Goal: Book appointment/travel/reservation

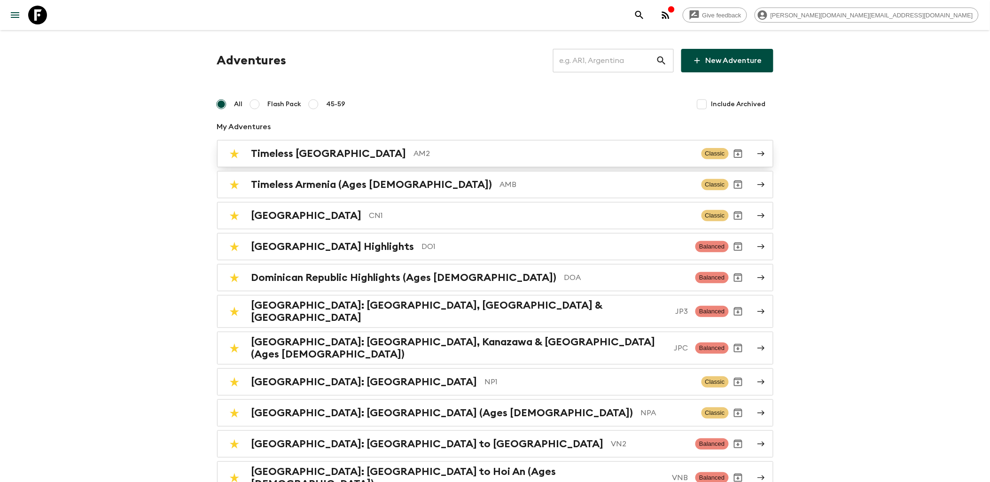
click at [322, 154] on h2 "Timeless [GEOGRAPHIC_DATA]" at bounding box center [328, 154] width 155 height 12
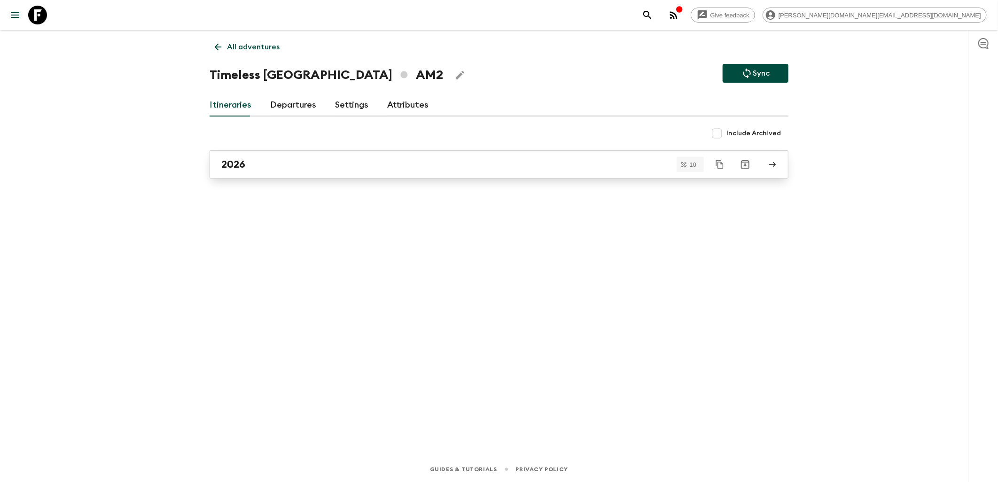
click at [244, 161] on h2 "2026" at bounding box center [233, 164] width 24 height 12
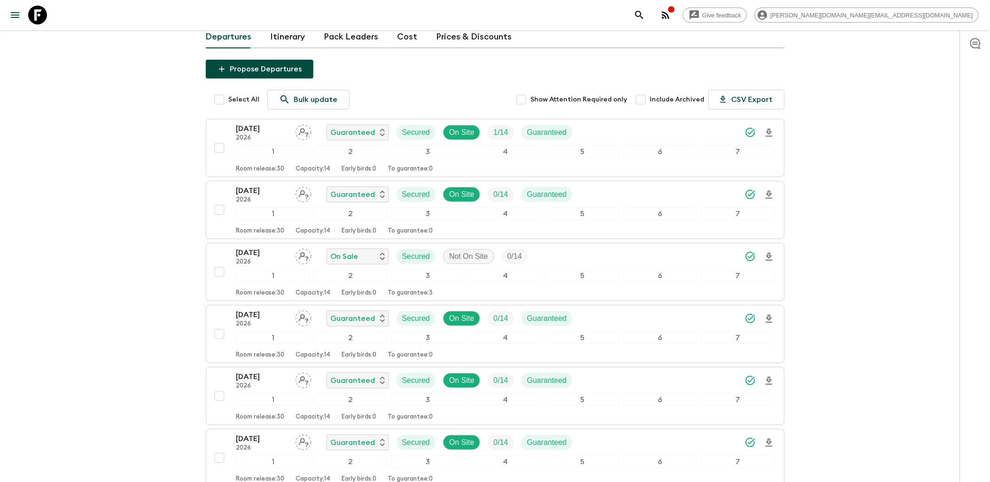
scroll to position [39, 0]
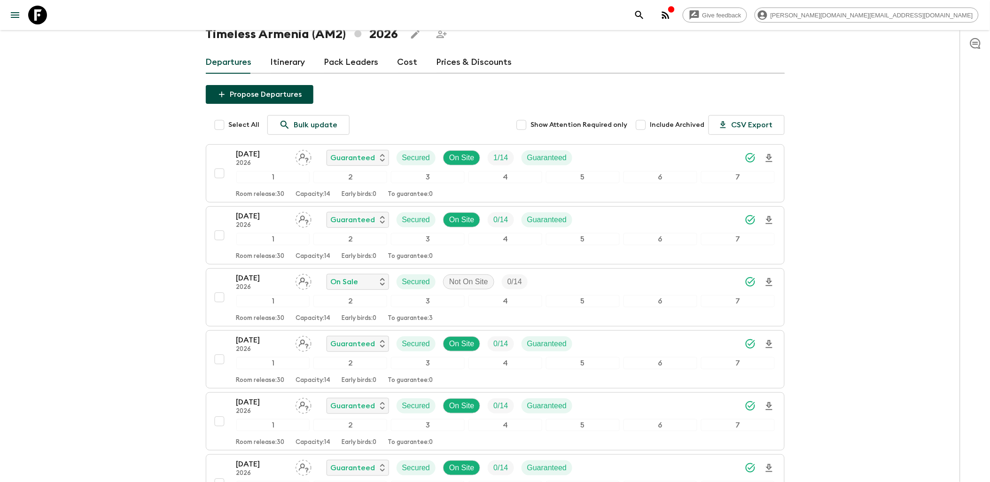
click at [33, 12] on icon at bounding box center [37, 15] width 19 height 19
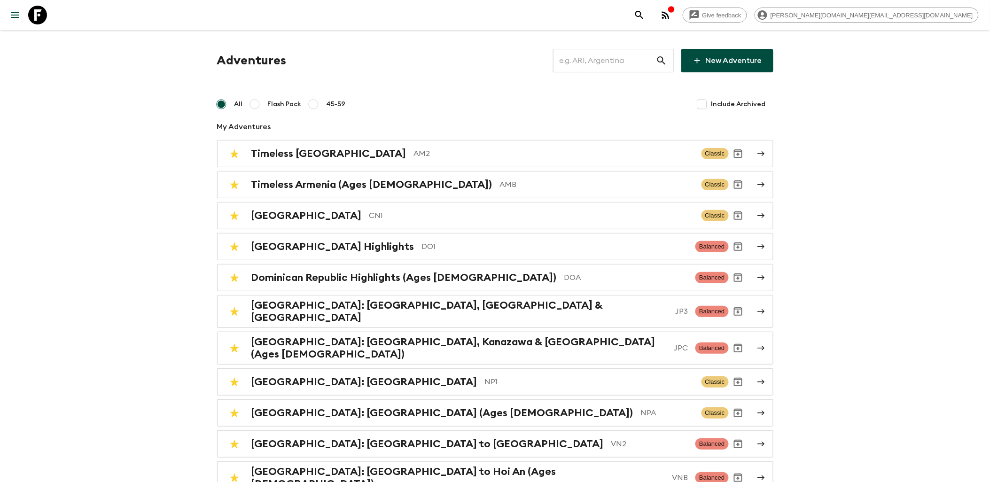
click at [588, 54] on input "text" at bounding box center [604, 60] width 103 height 26
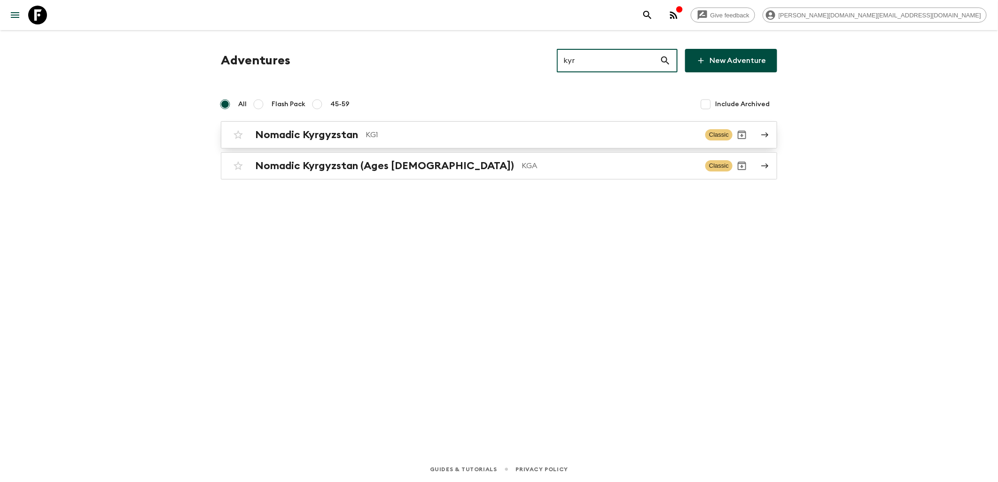
type input "kyr"
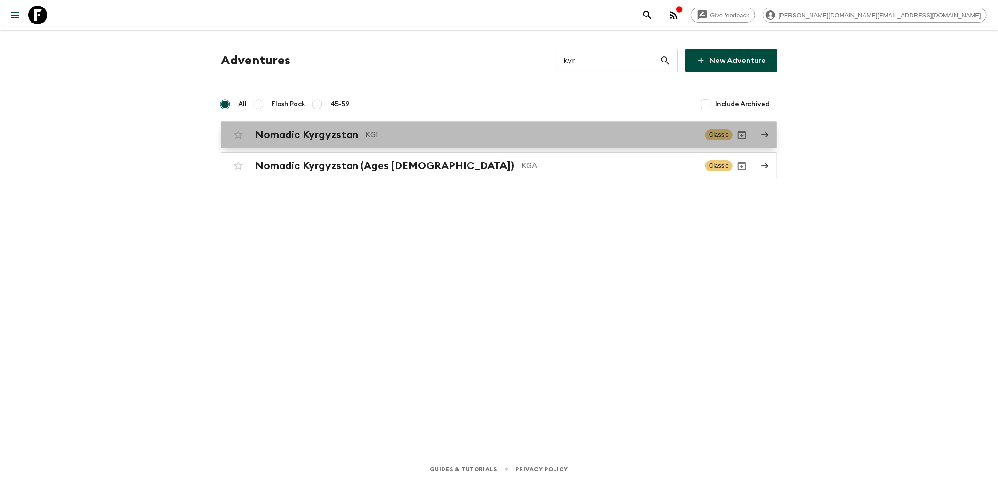
click at [351, 132] on h2 "Nomadic Kyrgyzstan" at bounding box center [306, 135] width 103 height 12
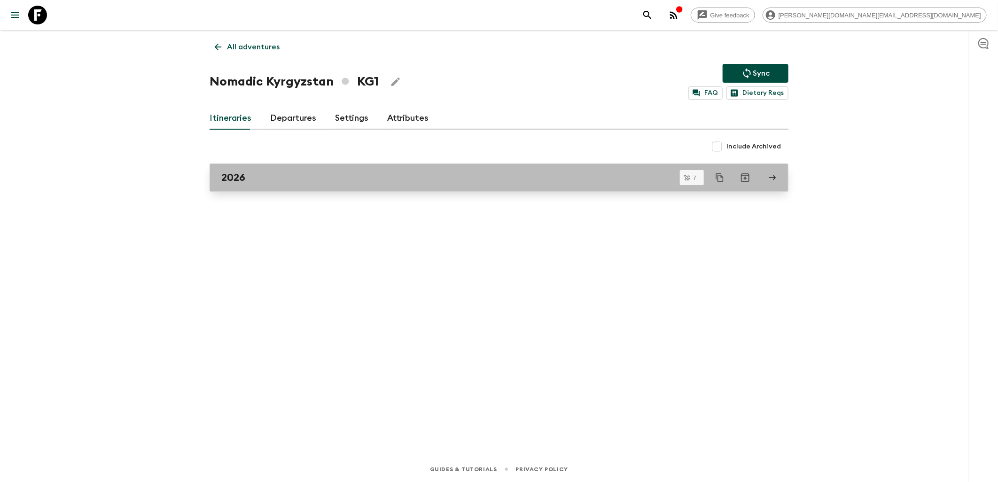
click at [289, 177] on div "2026" at bounding box center [490, 178] width 538 height 12
